Goal: Find specific page/section: Find specific page/section

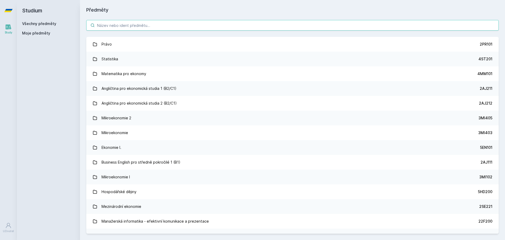
click at [165, 27] on input "search" at bounding box center [292, 25] width 412 height 11
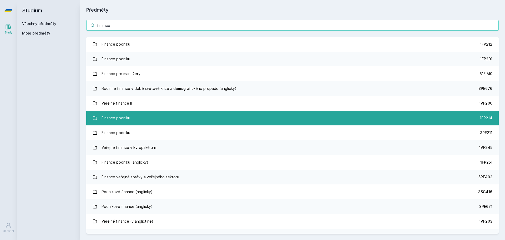
type input "finance"
click at [235, 115] on link "Finance podniku 1FP214" at bounding box center [292, 117] width 412 height 15
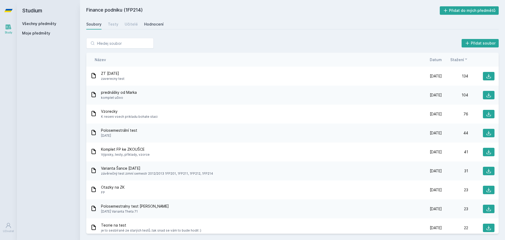
click at [154, 25] on div "Hodnocení" at bounding box center [153, 24] width 19 height 5
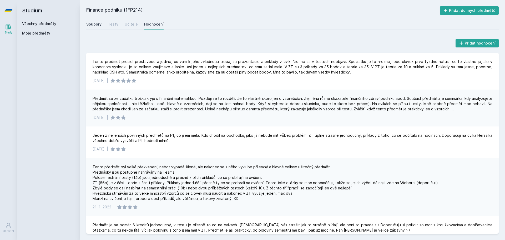
click at [94, 24] on div "Soubory" at bounding box center [93, 24] width 15 height 5
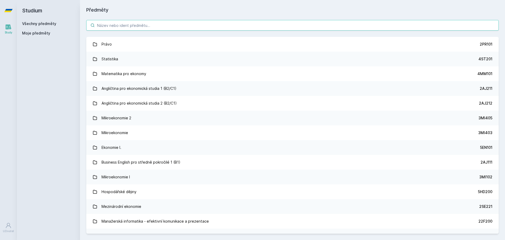
click at [151, 28] on input "search" at bounding box center [292, 25] width 412 height 11
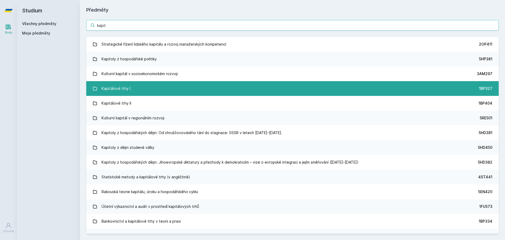
type input "kapit"
click at [154, 86] on link "Kapitálové trhy I. 1BP327" at bounding box center [292, 88] width 412 height 15
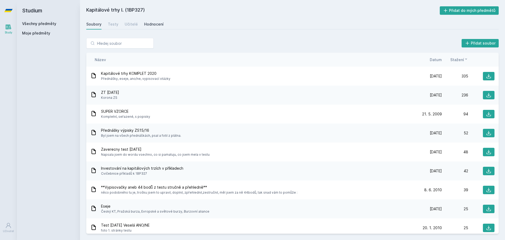
click at [156, 22] on div "Hodnocení" at bounding box center [153, 24] width 19 height 5
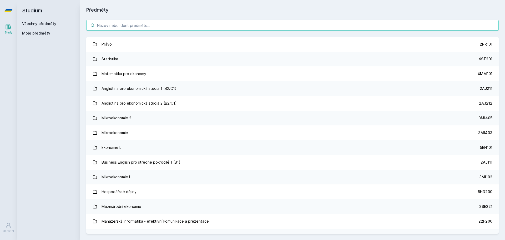
click at [137, 23] on input "search" at bounding box center [292, 25] width 412 height 11
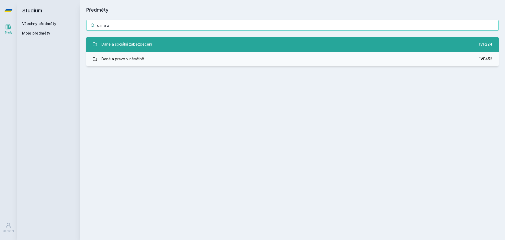
type input "dane a"
click at [149, 46] on div "Daně a sociální zabezpečení" at bounding box center [127, 44] width 51 height 11
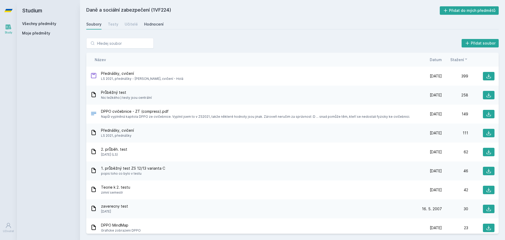
click at [153, 26] on div "Hodnocení" at bounding box center [153, 24] width 19 height 5
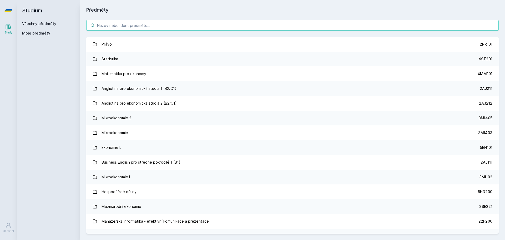
click at [129, 23] on input "search" at bounding box center [292, 25] width 412 height 11
paste input "1BP327"
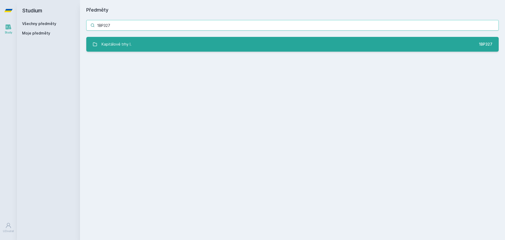
type input "1BP327"
click at [126, 46] on div "Kapitálové trhy I." at bounding box center [117, 44] width 30 height 11
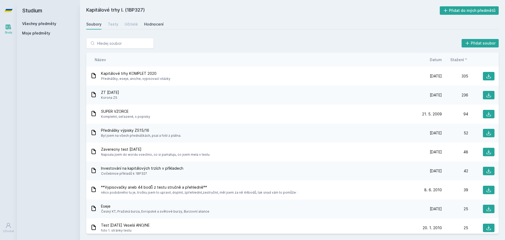
click at [155, 27] on div "Hodnocení" at bounding box center [153, 24] width 19 height 5
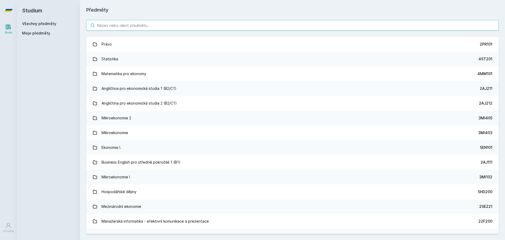
drag, startPoint x: 139, startPoint y: 19, endPoint x: 139, endPoint y: 22, distance: 3.2
click at [139, 22] on div "Právo 2PR101 Statistika 4ST201 Matematika pro ekonomy 4MM101 Angličtina pro eko…" at bounding box center [292, 127] width 425 height 226
click at [139, 22] on input "search" at bounding box center [292, 25] width 412 height 11
paste input "1MT201"
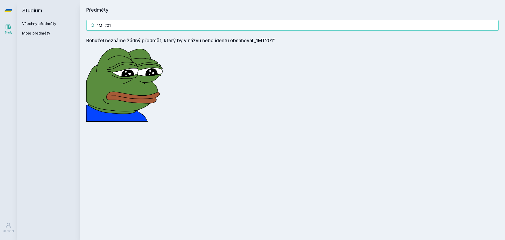
type input "1MT201"
